Goal: Task Accomplishment & Management: Use online tool/utility

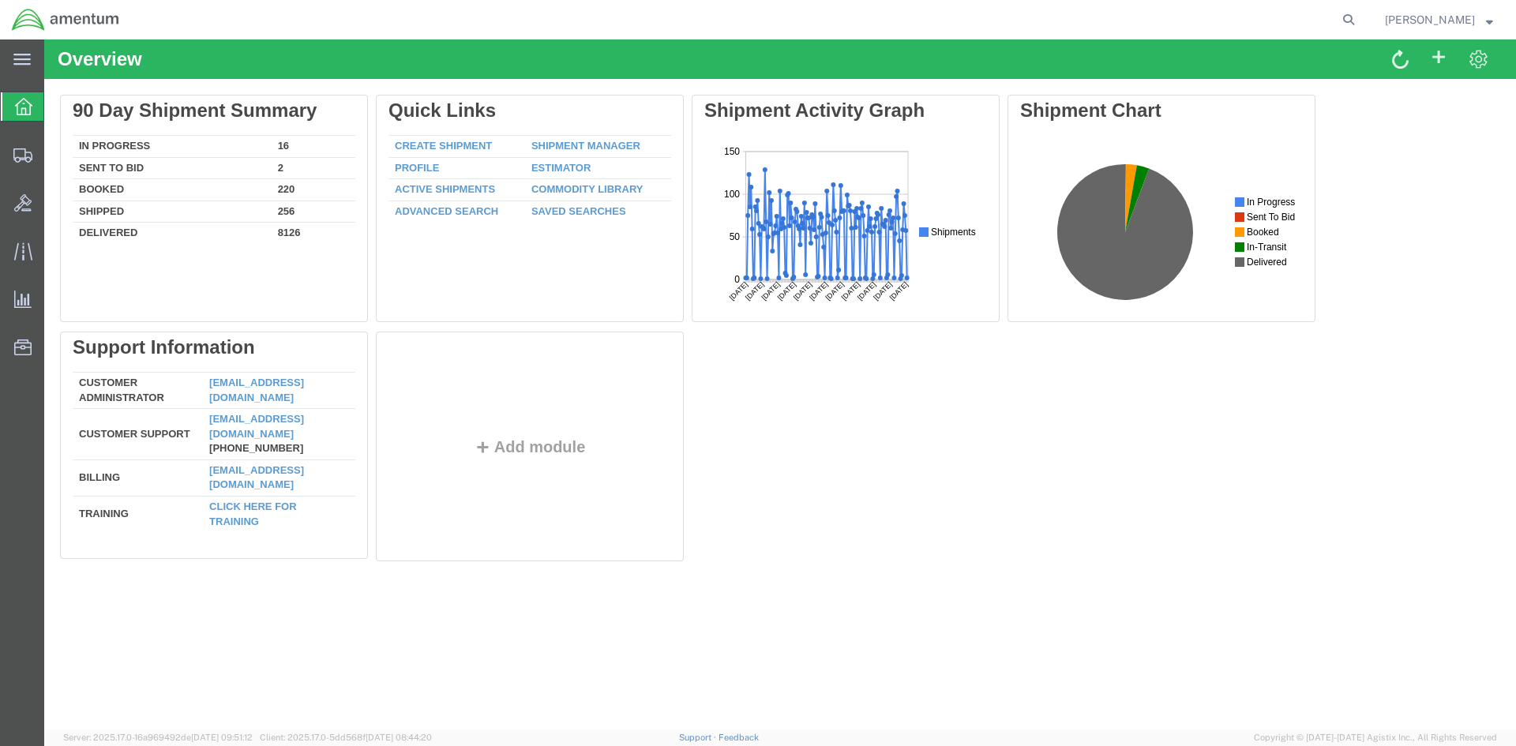
drag, startPoint x: 546, startPoint y: 146, endPoint x: 69, endPoint y: 93, distance: 479.9
click at [546, 146] on link "Shipment Manager" at bounding box center [585, 146] width 109 height 12
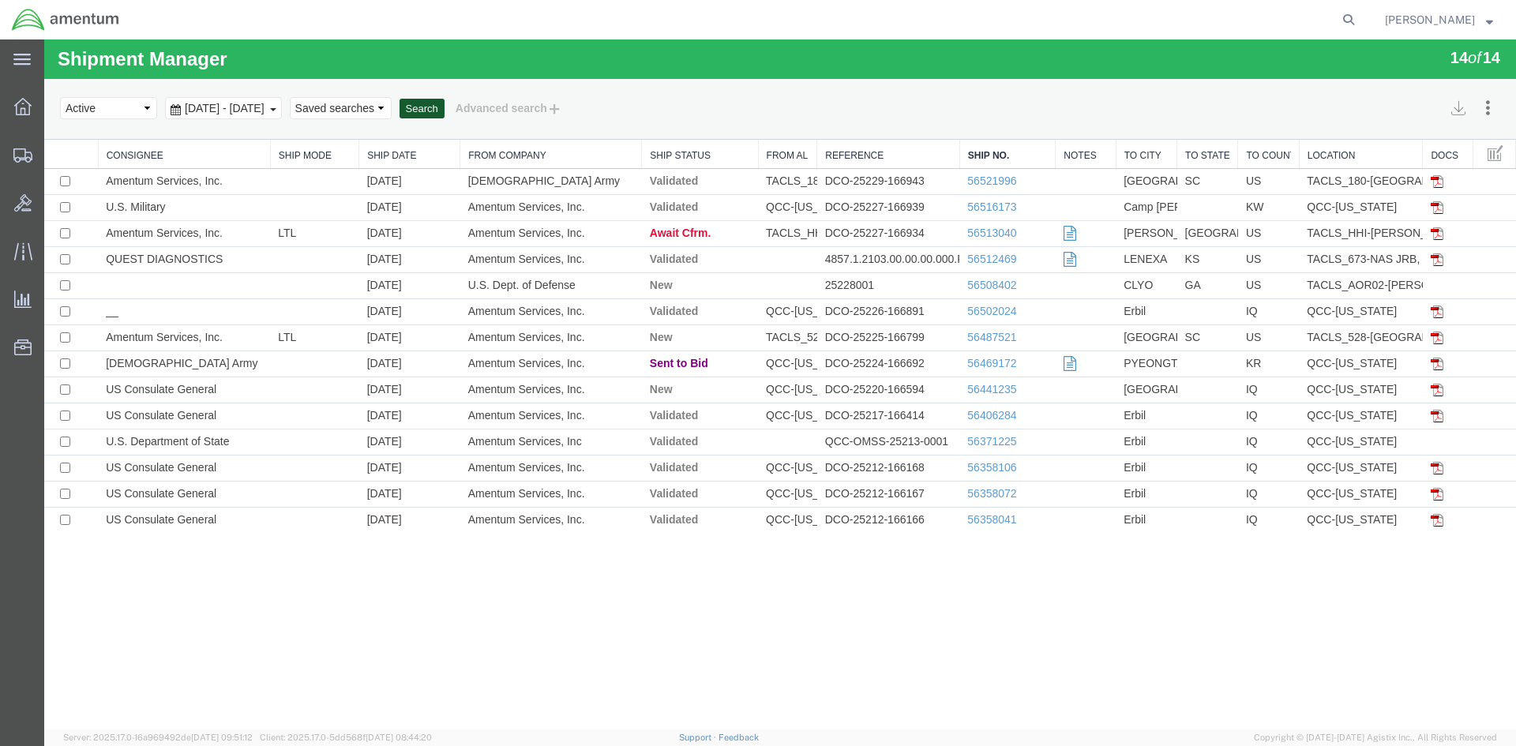
click at [445, 111] on button "Search" at bounding box center [422, 109] width 45 height 21
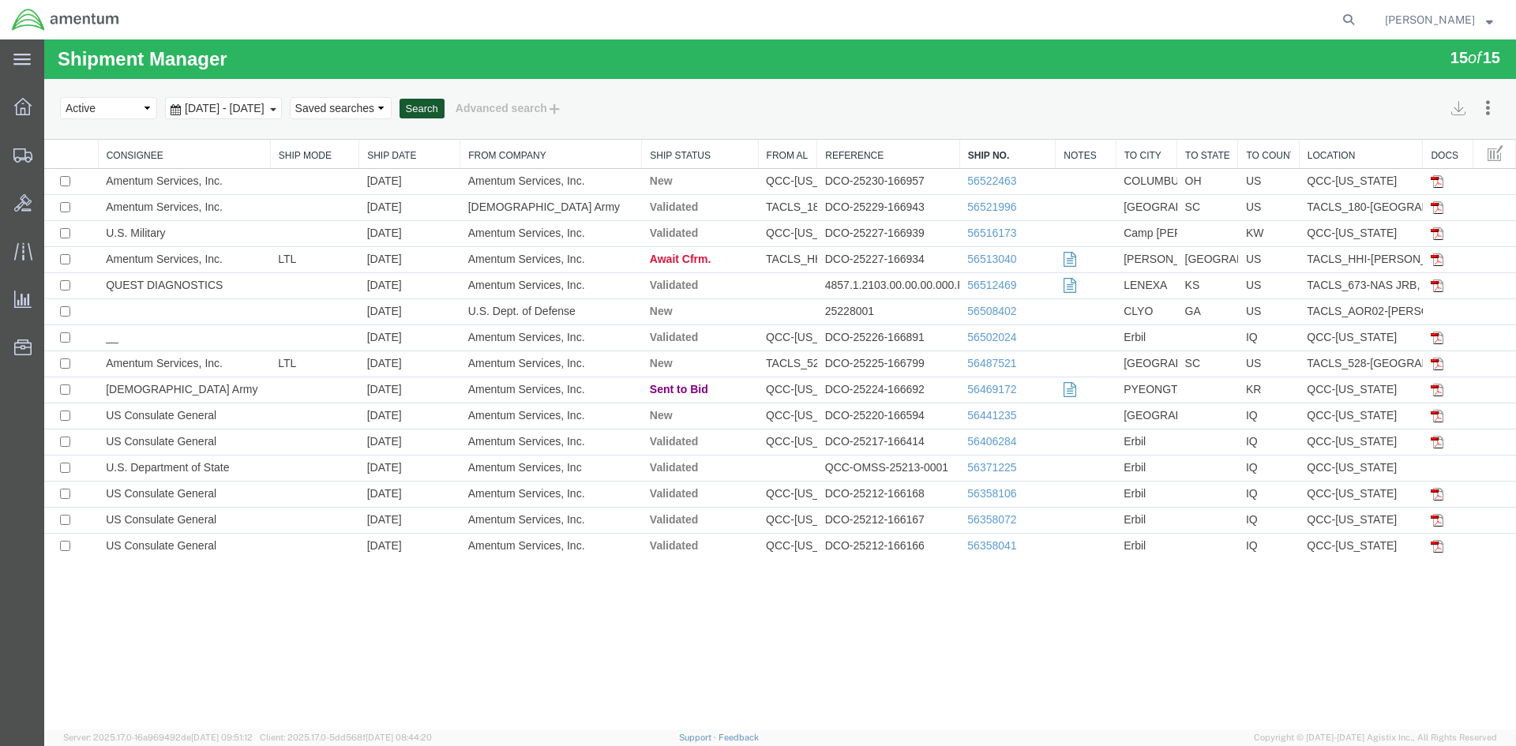
click at [445, 114] on button "Search" at bounding box center [422, 109] width 45 height 21
click at [895, 186] on td "DCO-25230-166957" at bounding box center [888, 182] width 143 height 26
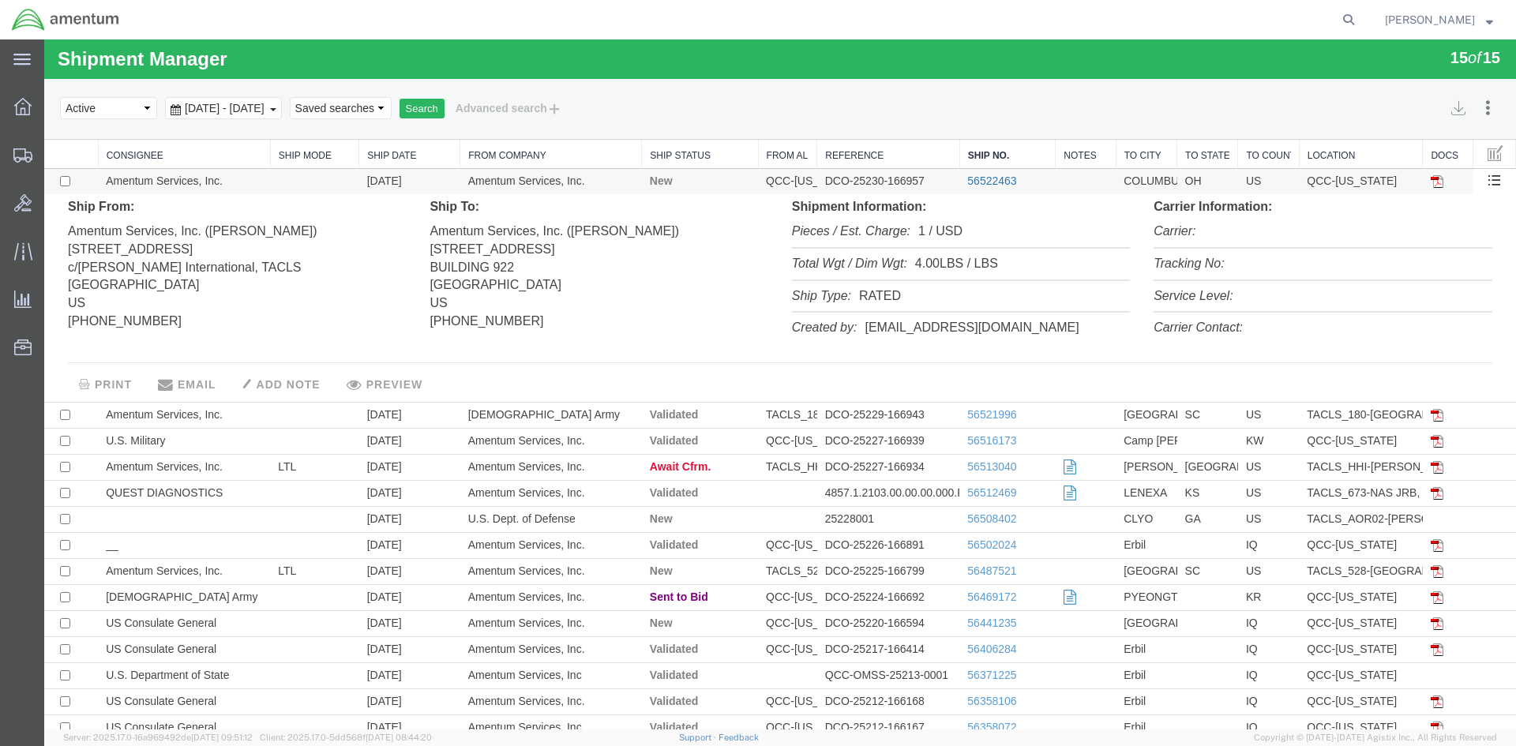
click at [983, 177] on link "56522463" at bounding box center [991, 181] width 49 height 13
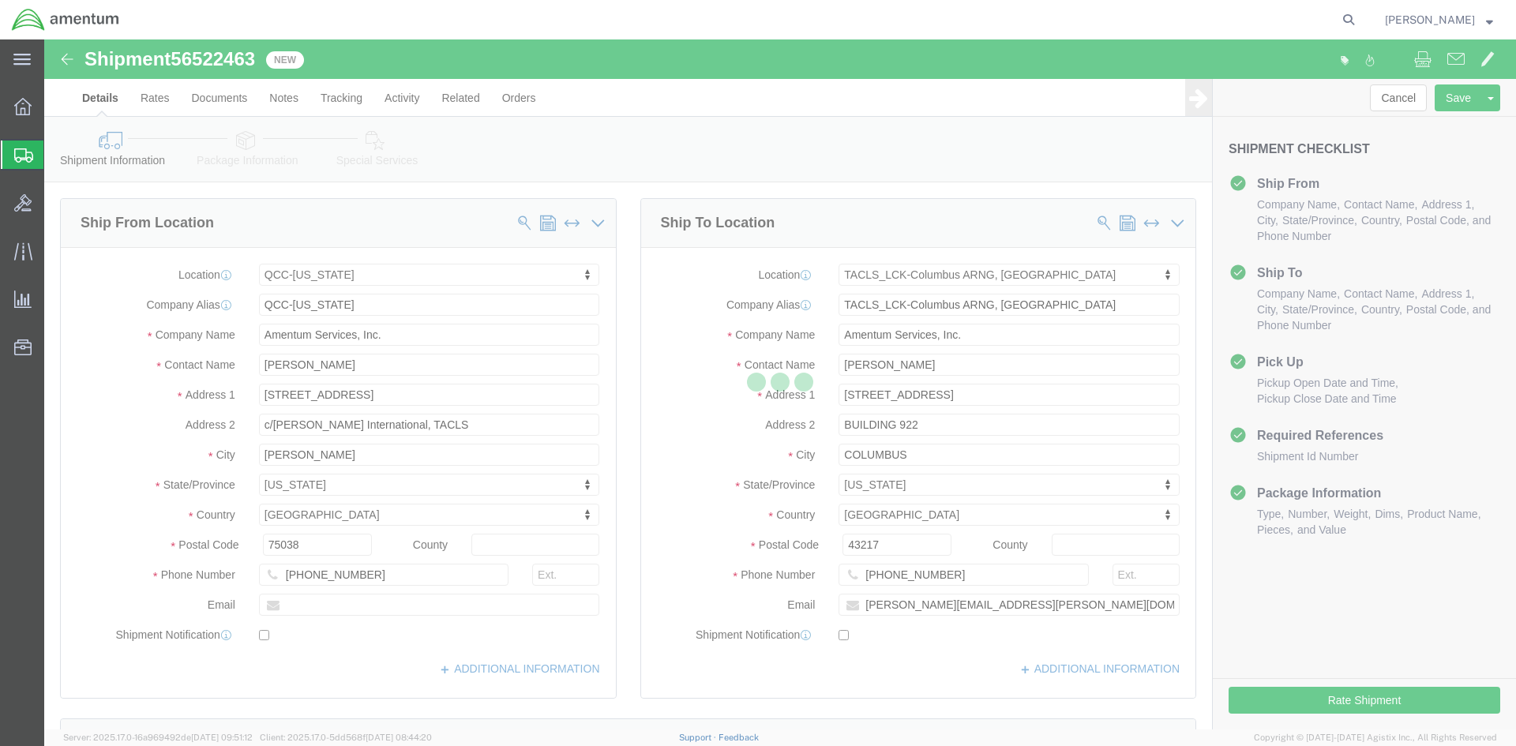
select select "42668"
select select "42747"
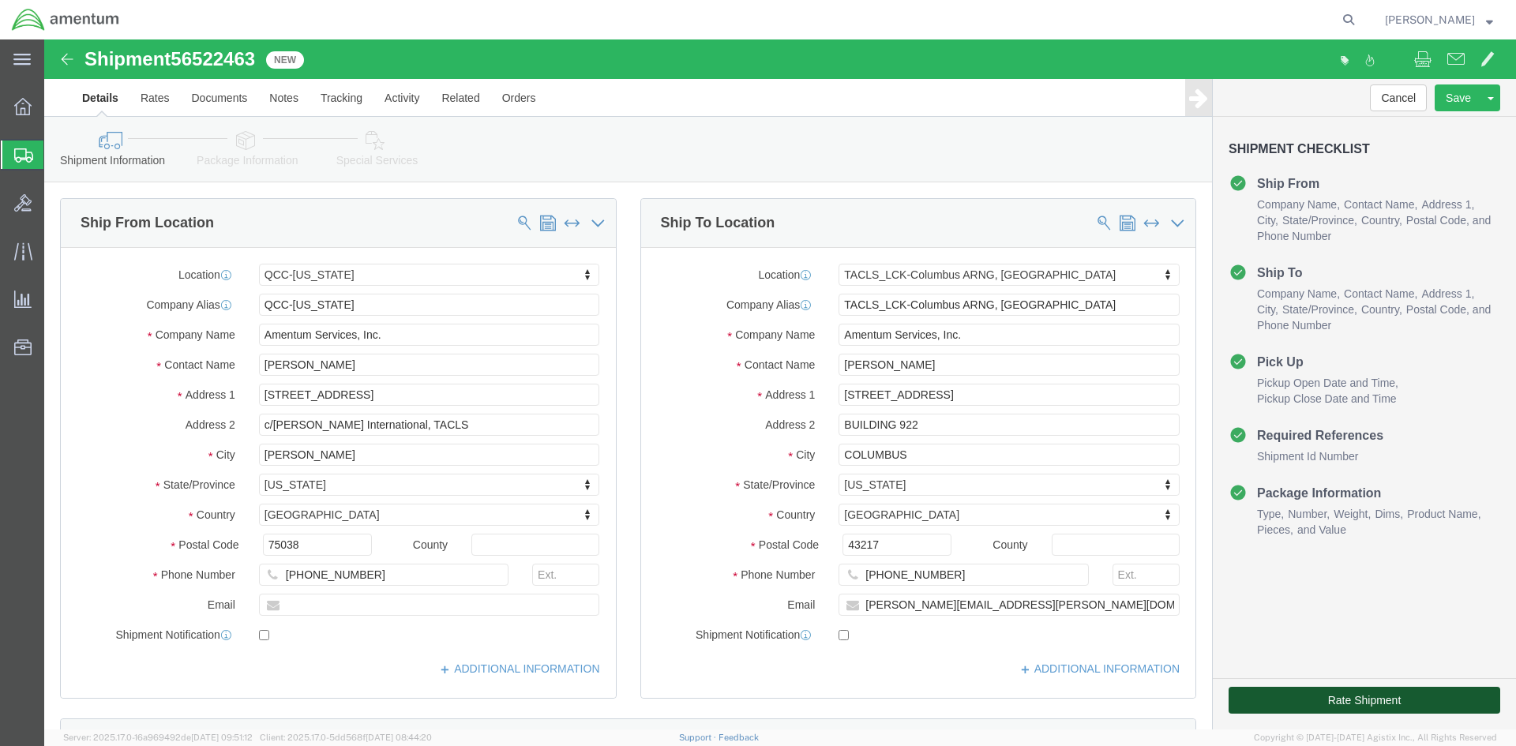
drag, startPoint x: 1301, startPoint y: 704, endPoint x: 1256, endPoint y: 664, distance: 59.8
click button "Rate Shipment"
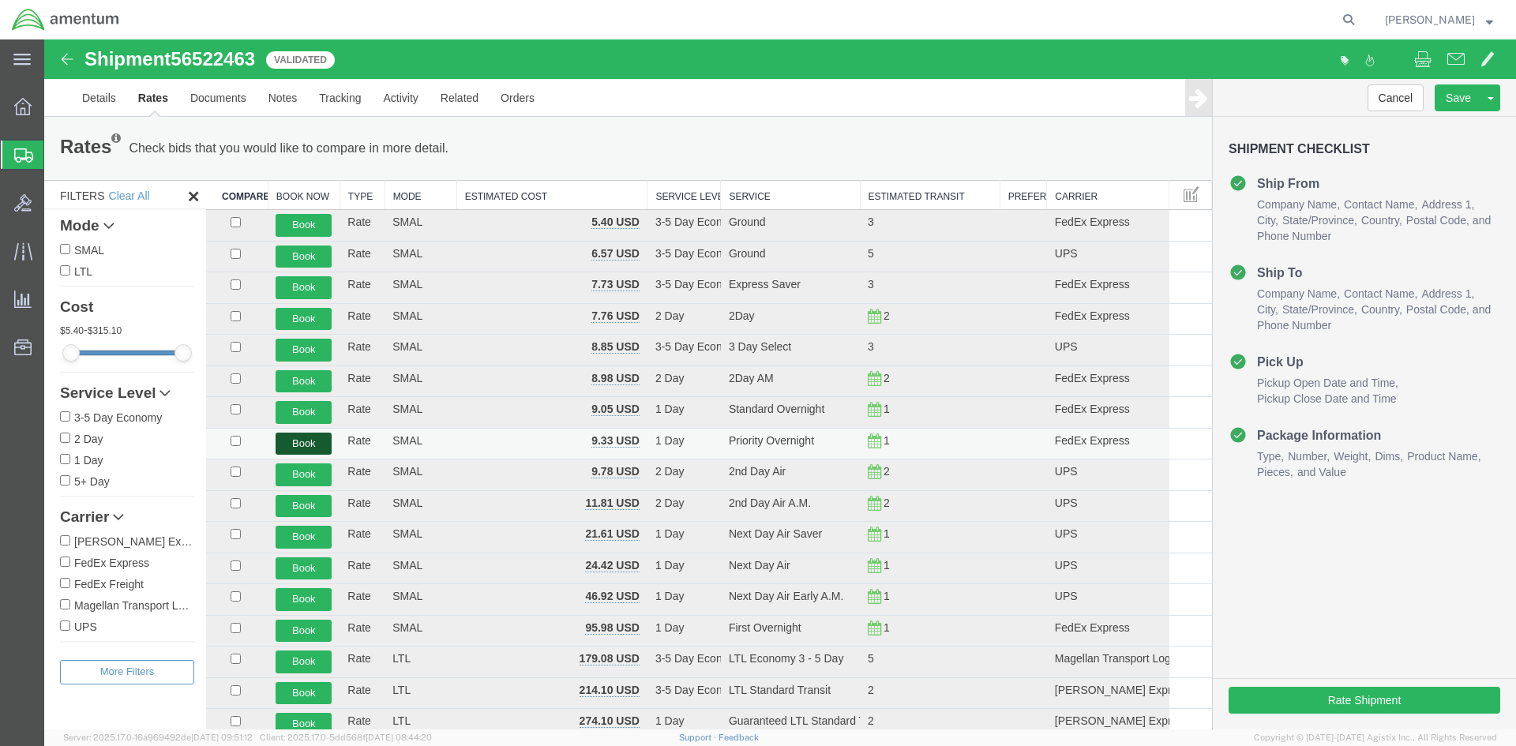
click at [307, 446] on button "Book" at bounding box center [304, 444] width 56 height 23
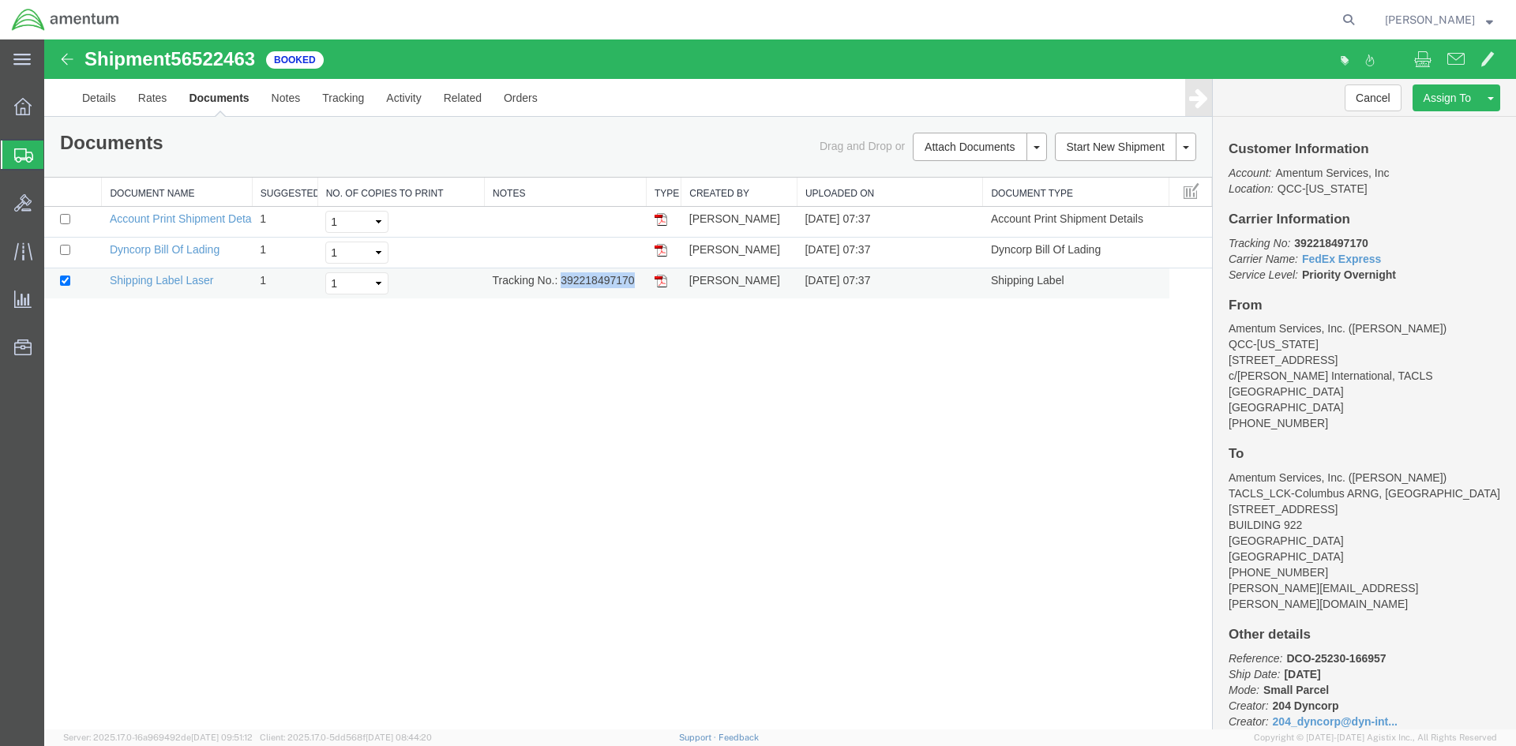
drag, startPoint x: 564, startPoint y: 283, endPoint x: 634, endPoint y: 272, distance: 71.1
click at [634, 272] on td "Tracking No.: 392218497170" at bounding box center [566, 283] width 162 height 31
copy td "392218497170"
drag, startPoint x: 662, startPoint y: 279, endPoint x: 73, endPoint y: 389, distance: 598.6
click at [662, 279] on img at bounding box center [661, 281] width 13 height 13
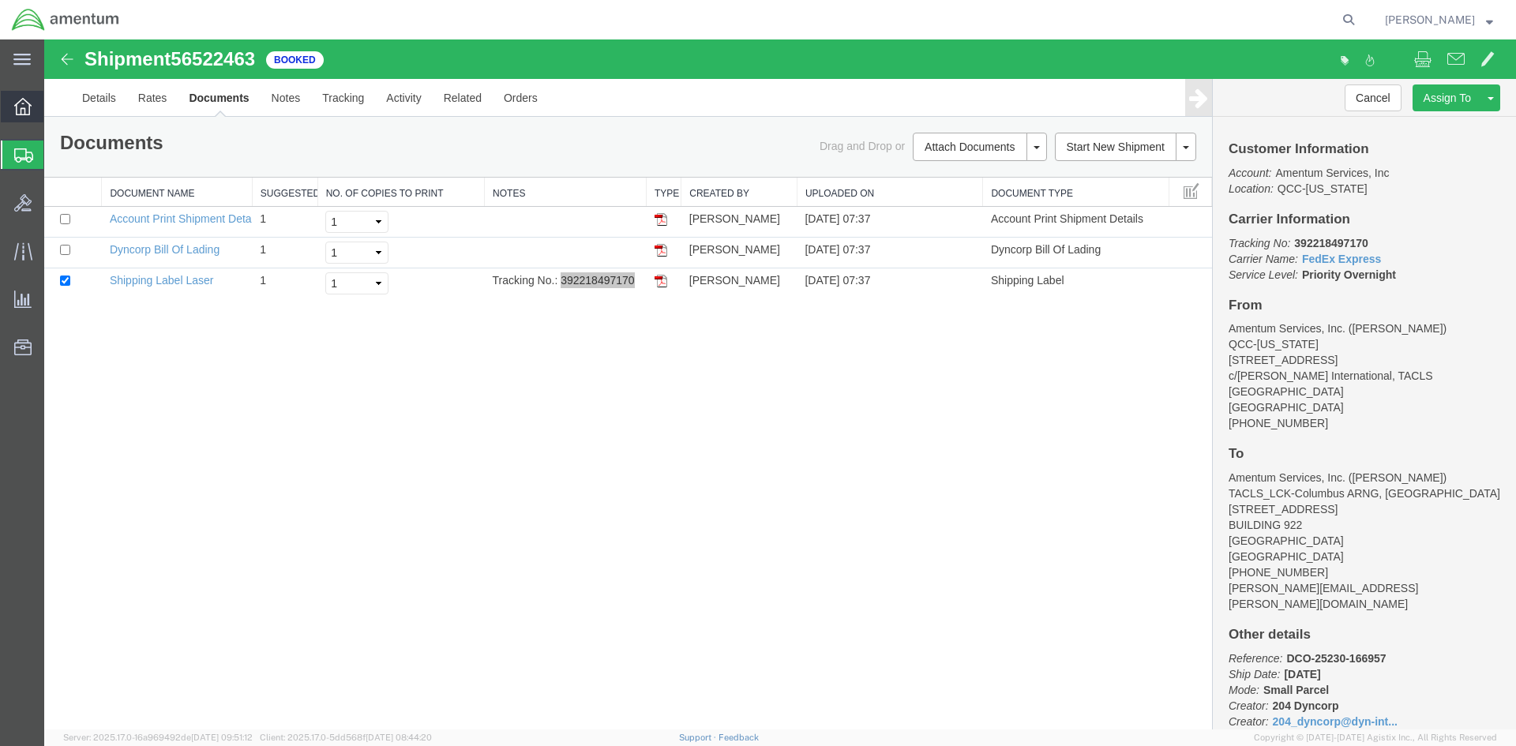
click at [54, 107] on span "Overview" at bounding box center [48, 107] width 11 height 32
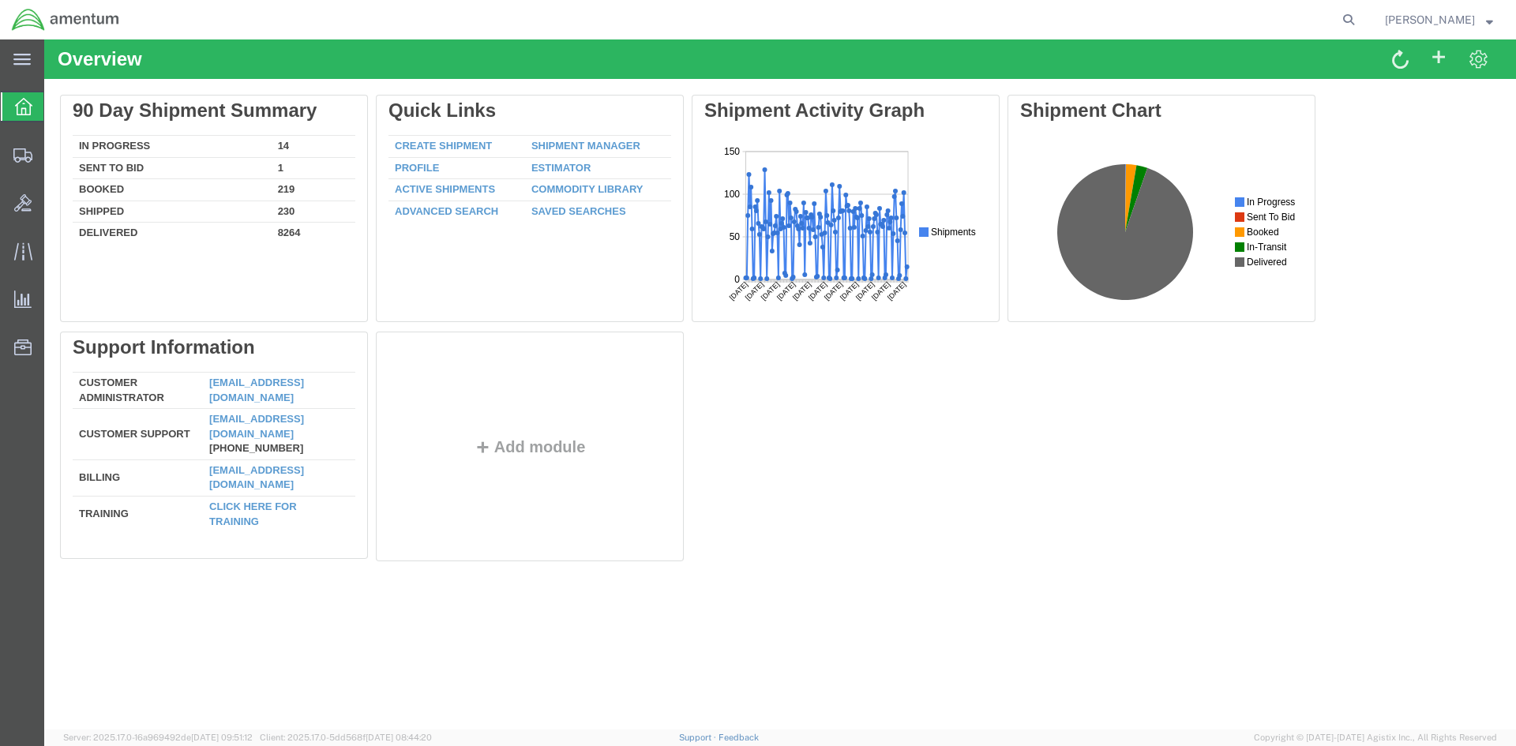
click at [605, 141] on link "Shipment Manager" at bounding box center [585, 146] width 109 height 12
